Goal: Book appointment/travel/reservation

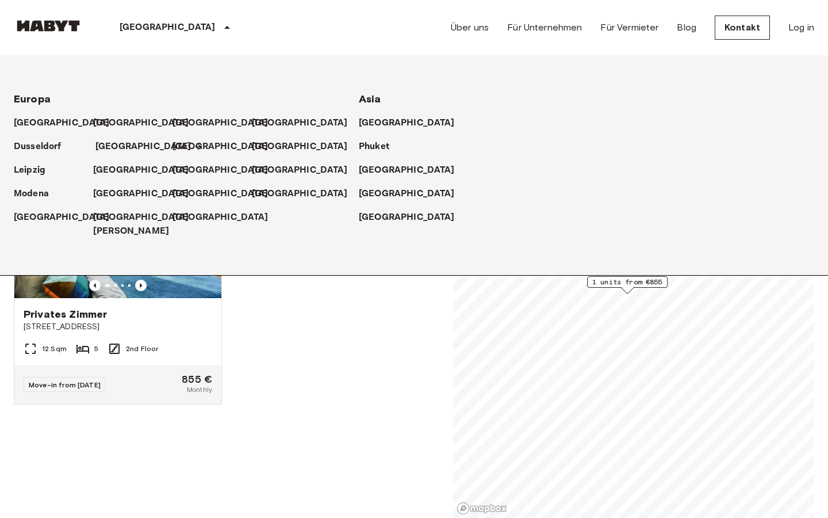
click at [110, 148] on p "[GEOGRAPHIC_DATA]" at bounding box center [143, 147] width 96 height 14
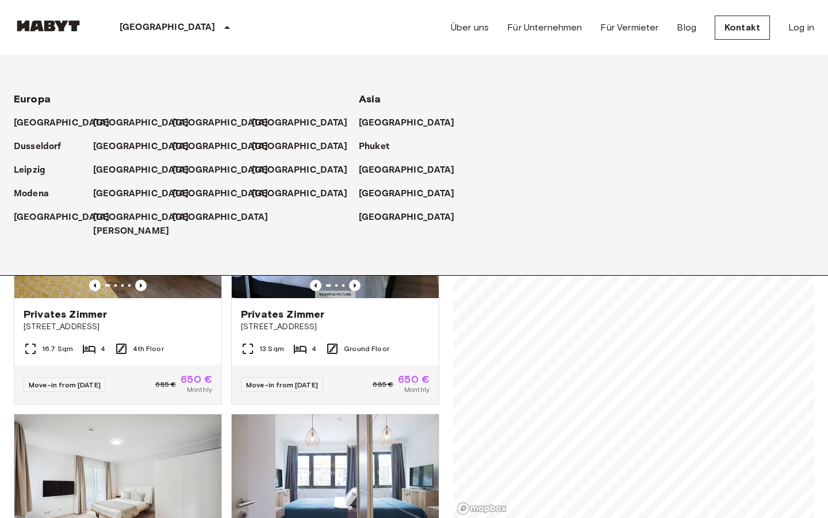
click at [116, 149] on p "[GEOGRAPHIC_DATA]" at bounding box center [143, 147] width 96 height 14
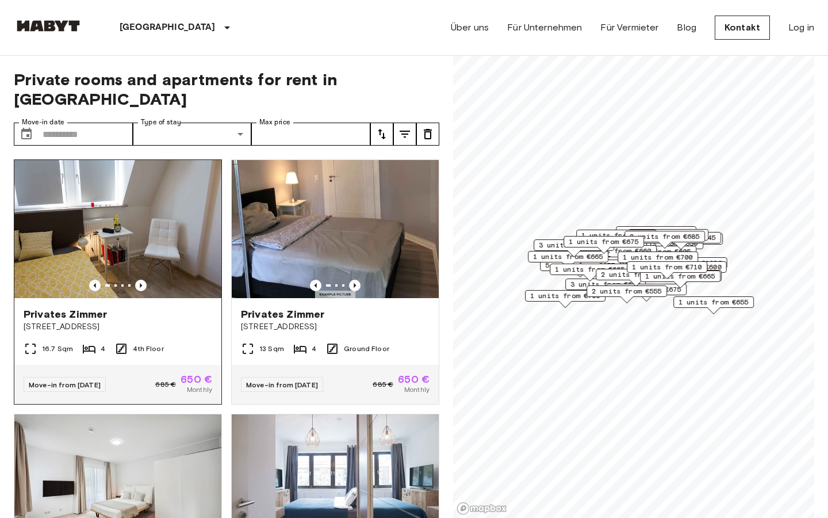
click at [169, 192] on img at bounding box center [117, 229] width 207 height 138
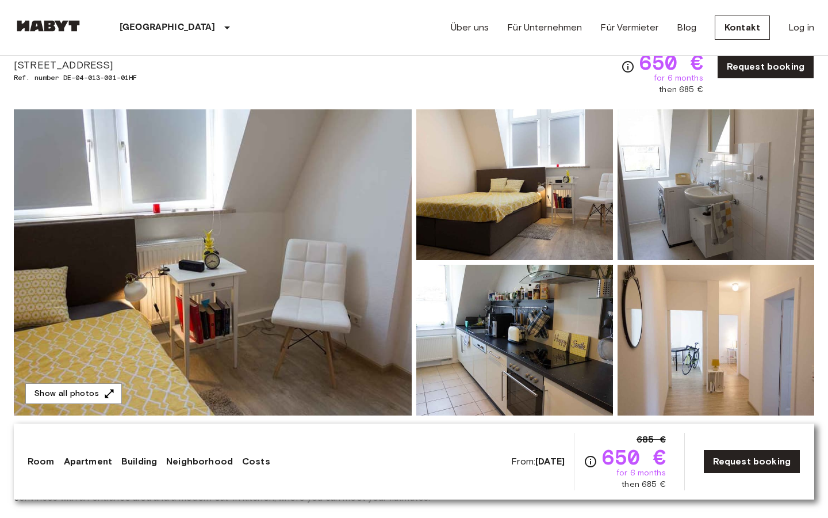
scroll to position [45, 0]
